Goal: Find specific page/section: Find specific page/section

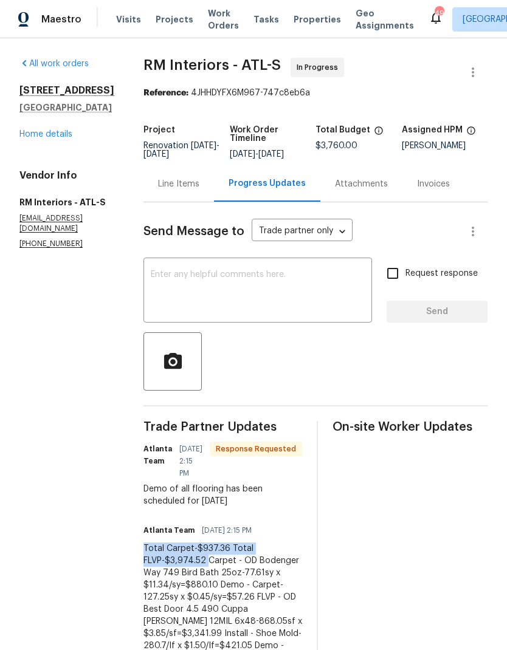
click at [46, 137] on div "[STREET_ADDRESS][PERSON_NAME] Home details" at bounding box center [66, 112] width 95 height 56
click at [49, 138] on link "Home details" at bounding box center [45, 134] width 53 height 9
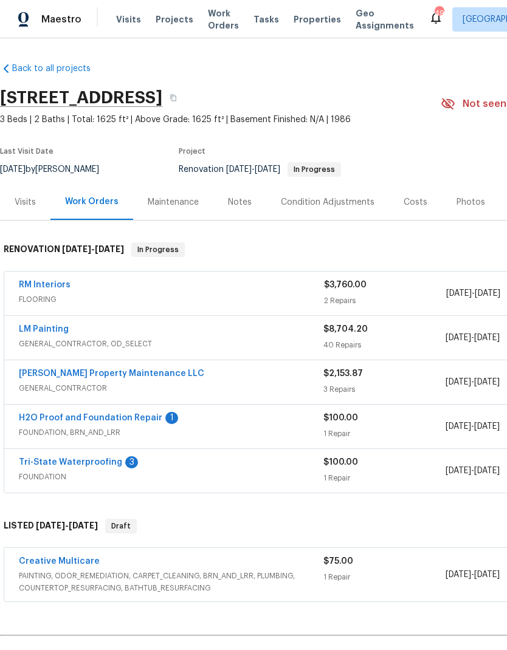
click at [86, 459] on link "Tri-State Waterproofing" at bounding box center [70, 462] width 103 height 9
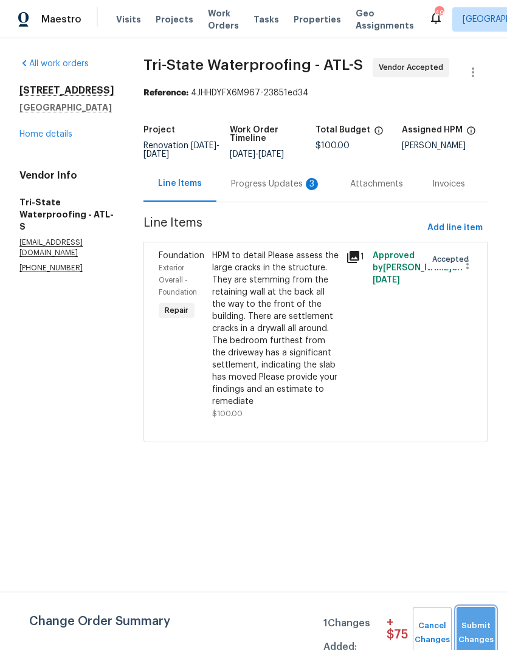
click at [480, 625] on span "Submit Changes" at bounding box center [475, 633] width 27 height 28
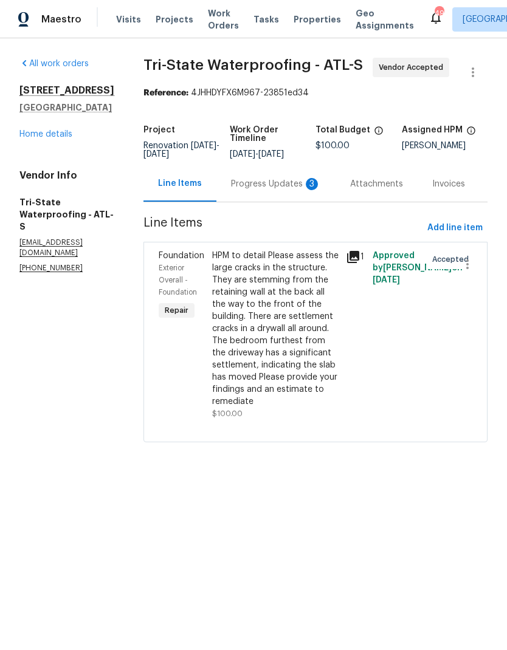
click at [286, 189] on div "Progress Updates 3" at bounding box center [276, 184] width 90 height 12
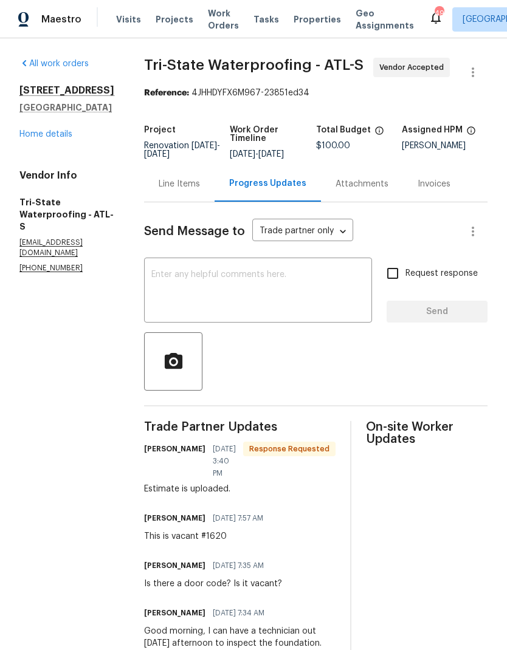
click at [59, 138] on div "[STREET_ADDRESS][PERSON_NAME] Home details" at bounding box center [66, 112] width 95 height 56
click at [58, 138] on link "Home details" at bounding box center [45, 134] width 53 height 9
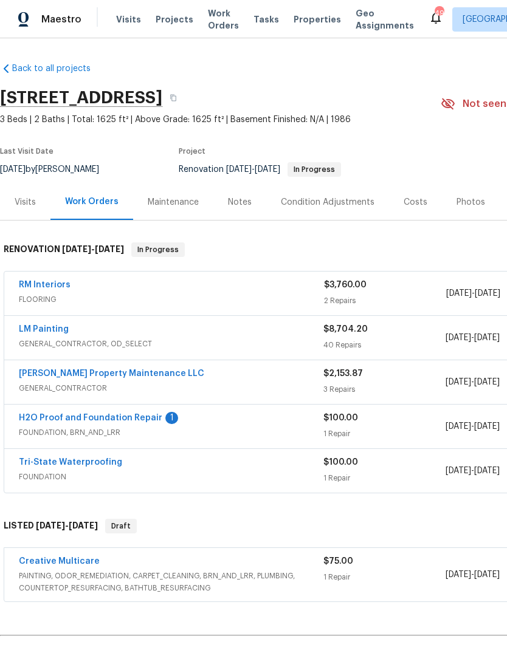
click at [102, 373] on link "[PERSON_NAME] Property Maintenance LLC" at bounding box center [111, 373] width 185 height 9
